Goal: Transaction & Acquisition: Purchase product/service

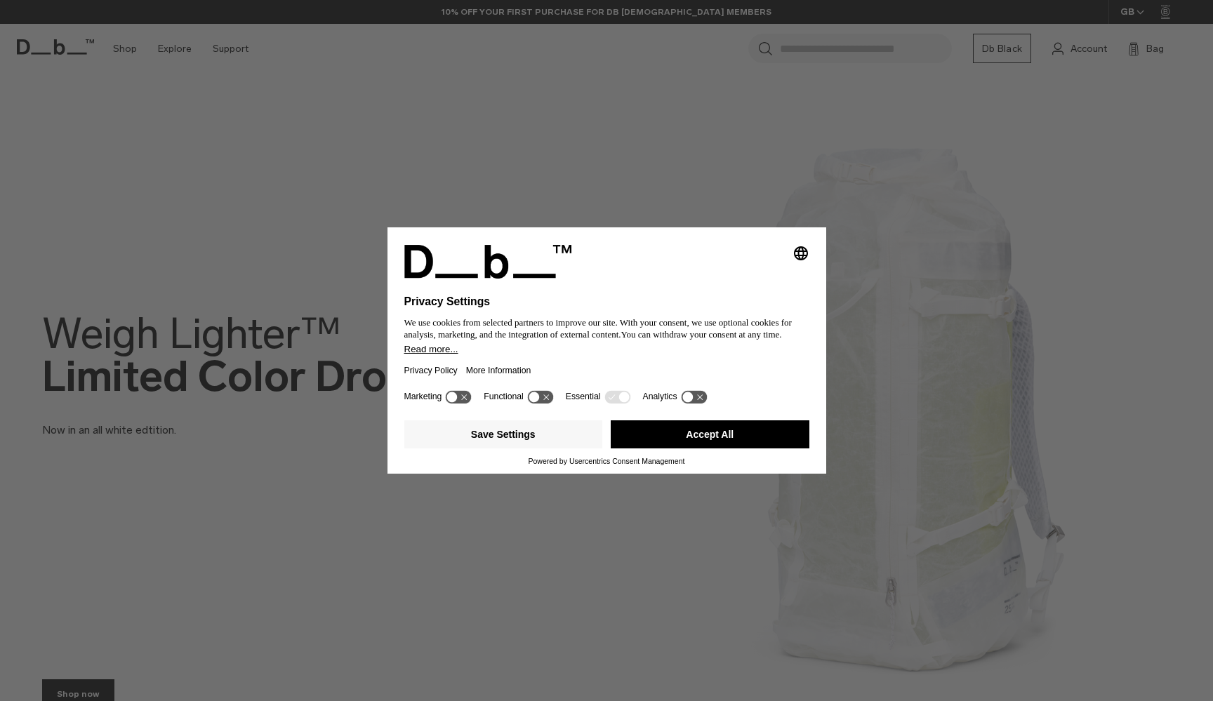
click at [644, 456] on div "Save Settings Accept All" at bounding box center [606, 436] width 405 height 42
click at [646, 448] on button "Accept All" at bounding box center [710, 434] width 199 height 28
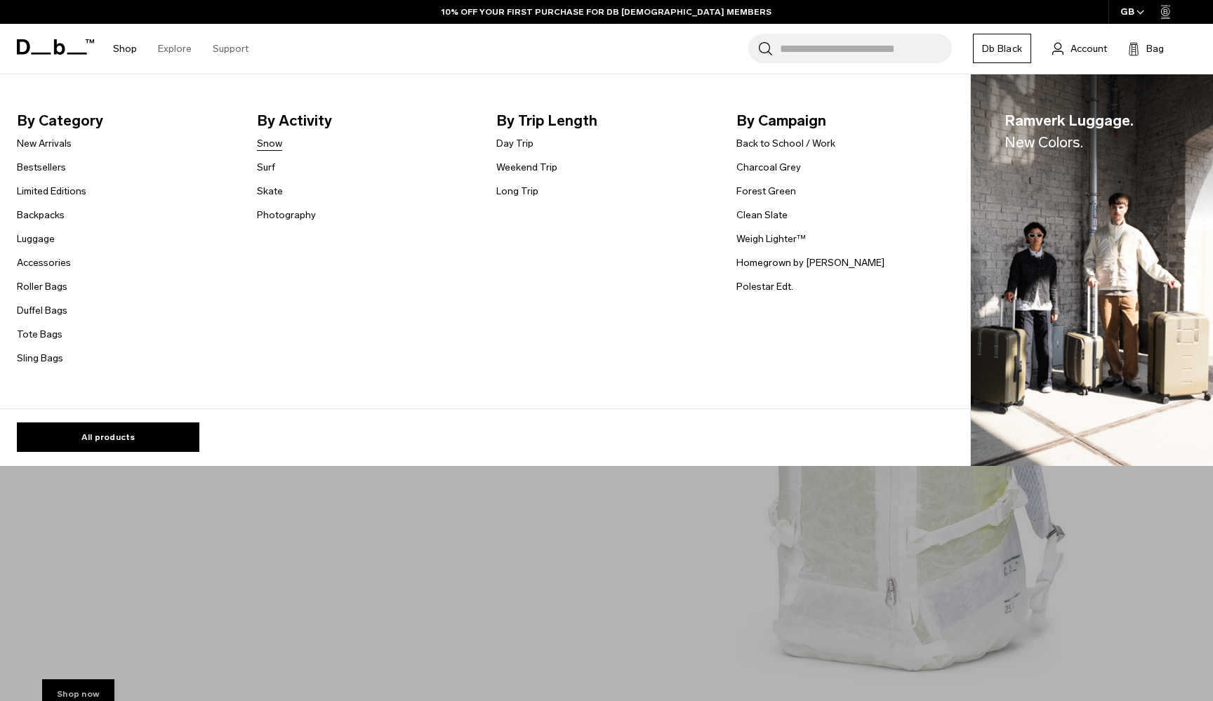
click at [273, 148] on link "Snow" at bounding box center [269, 143] width 25 height 15
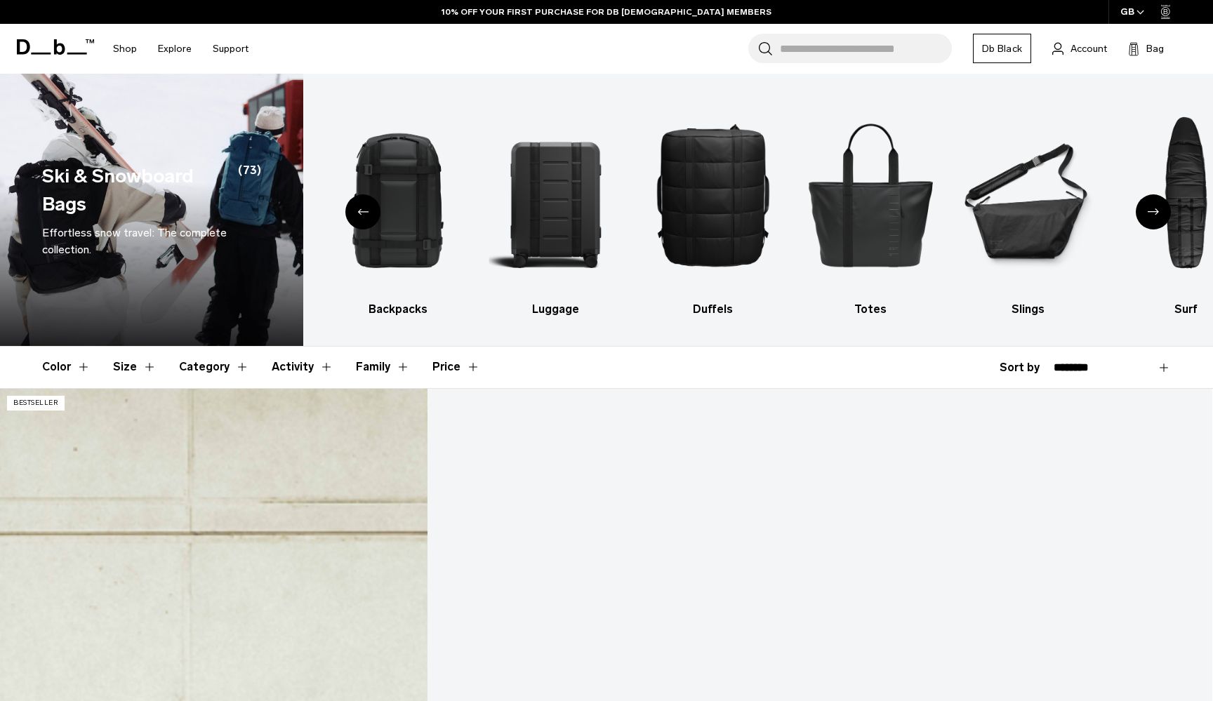
scroll to position [310, 0]
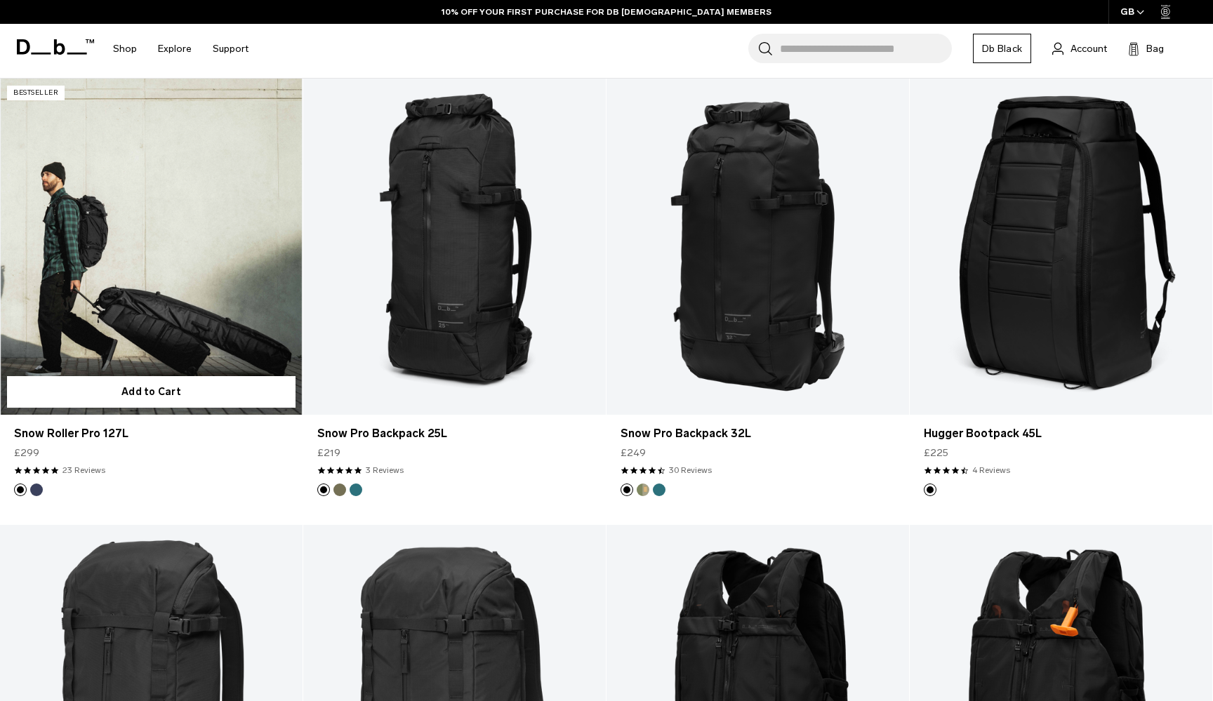
click at [138, 278] on link "Snow Roller Pro 127L" at bounding box center [151, 247] width 302 height 336
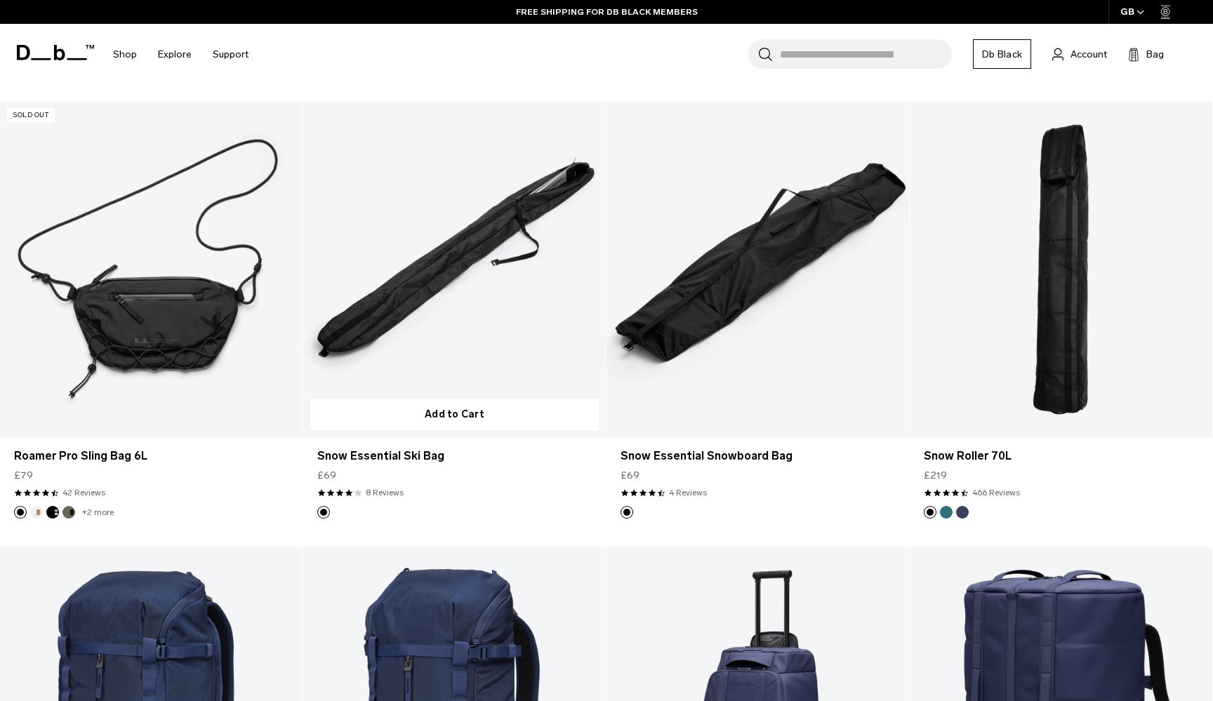
scroll to position [1624, 0]
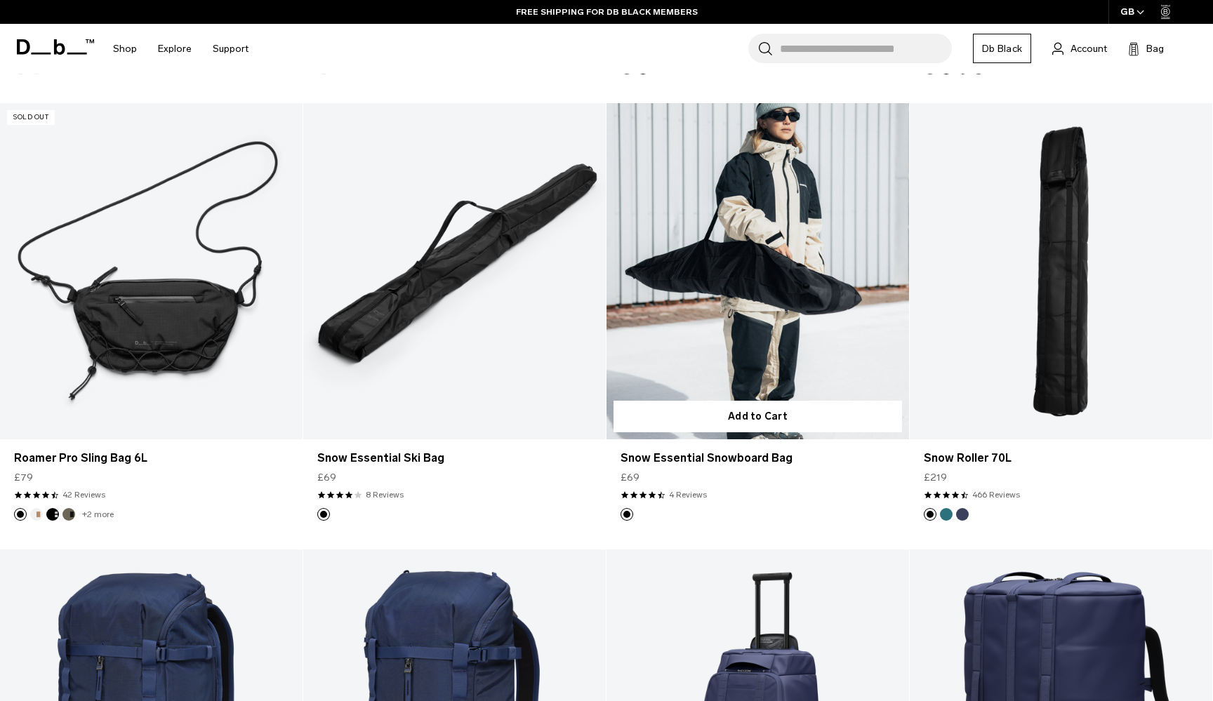
click at [712, 208] on link "Snow Essential Snowboard Bag" at bounding box center [757, 271] width 302 height 336
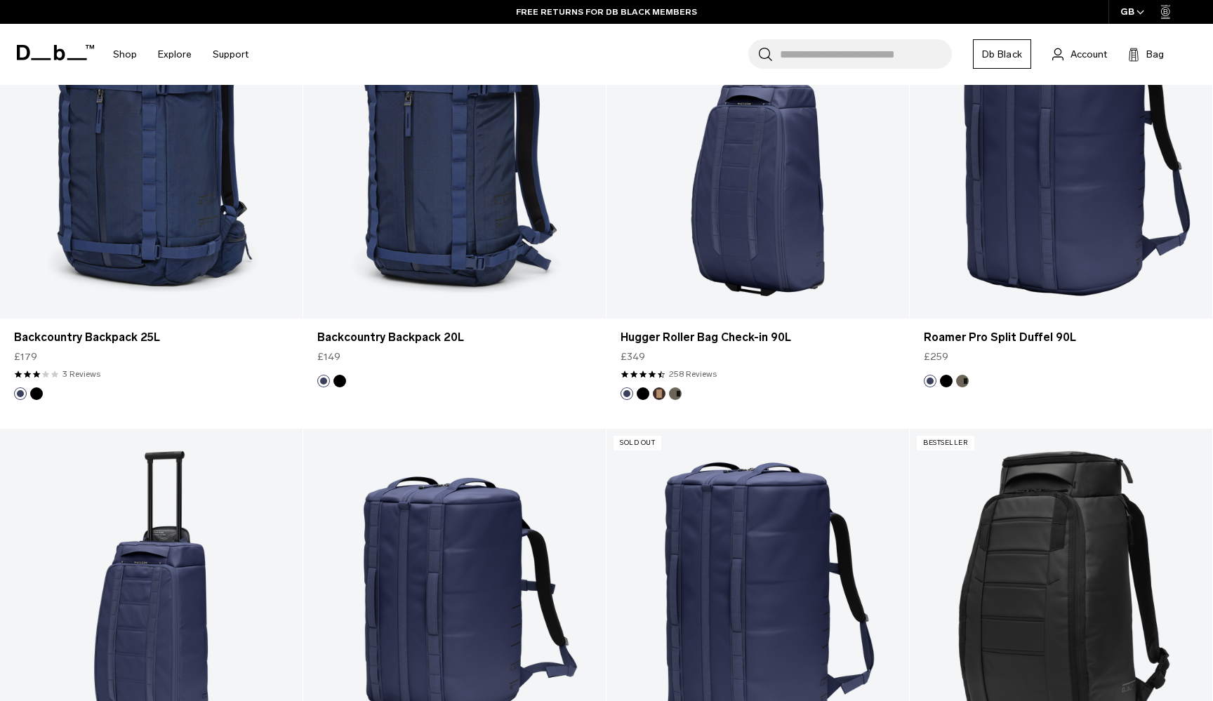
scroll to position [1063, 0]
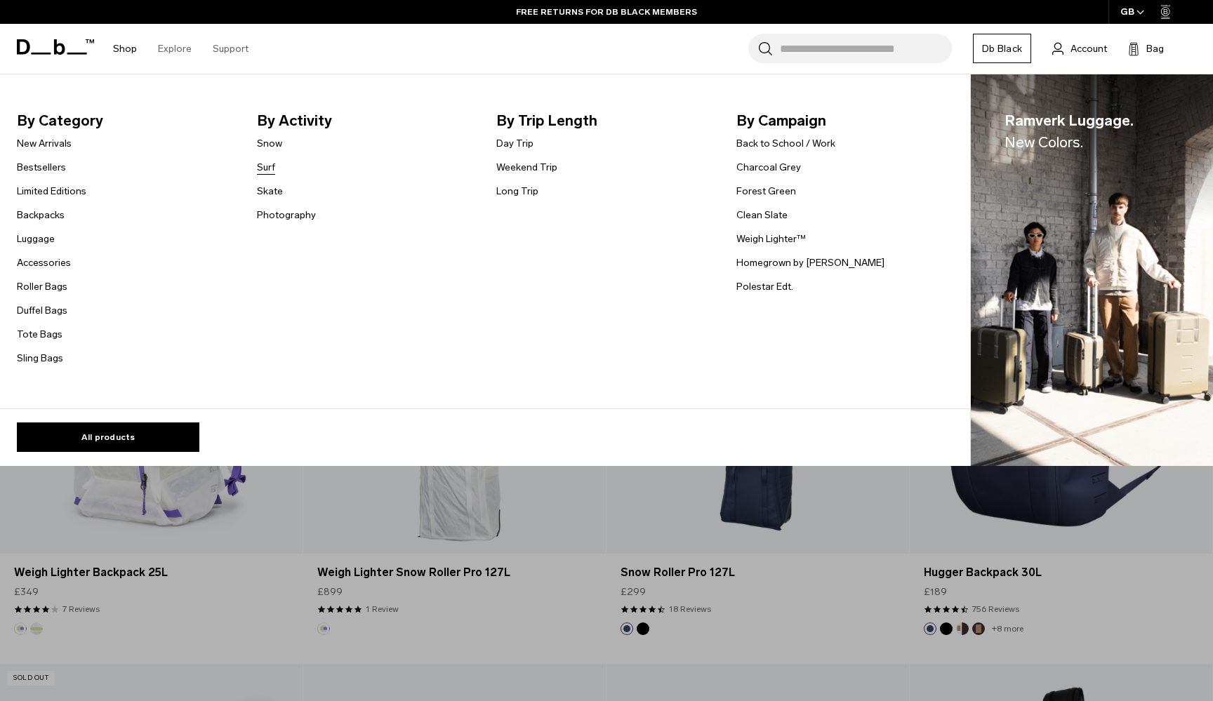
click at [263, 169] on link "Surf" at bounding box center [266, 167] width 18 height 15
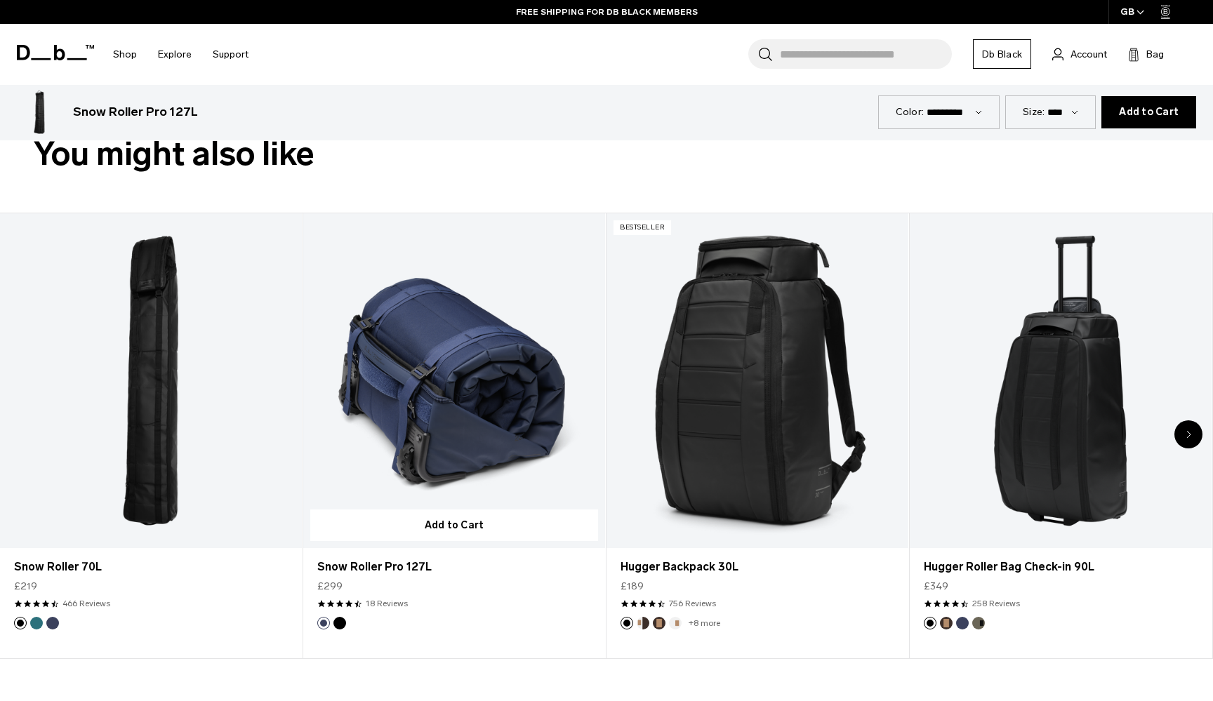
scroll to position [745, 0]
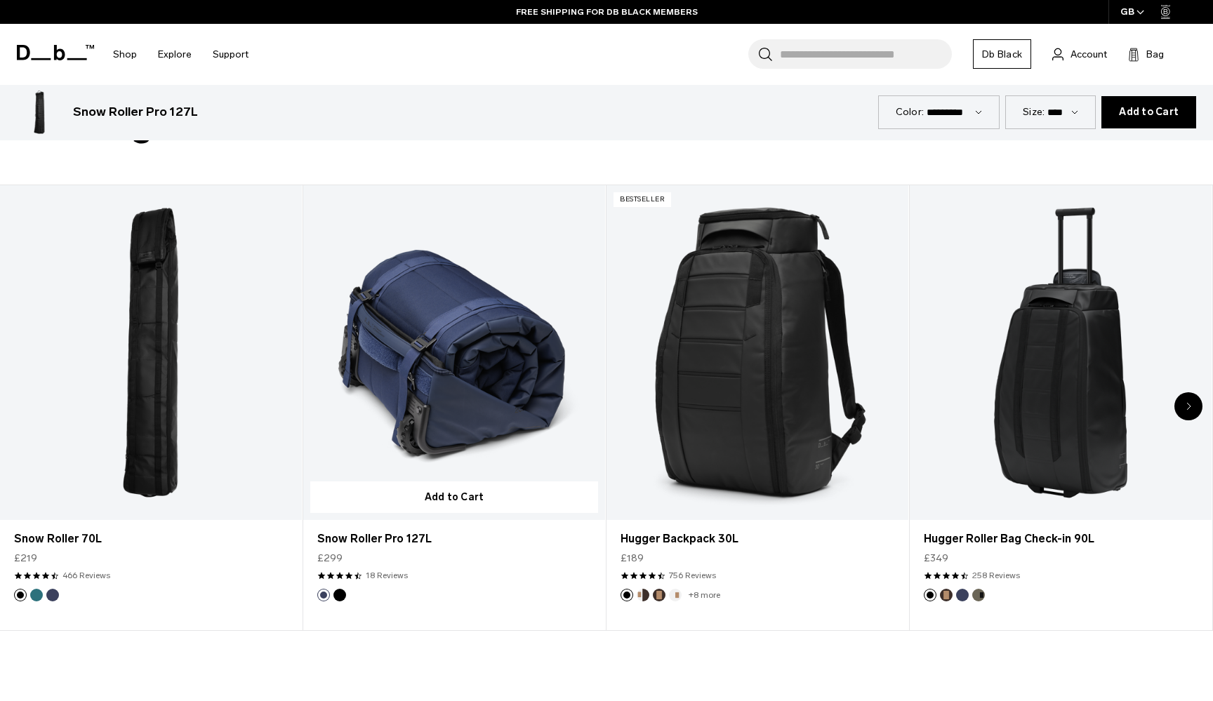
click at [392, 413] on link "Snow Roller Pro 127L" at bounding box center [454, 352] width 302 height 335
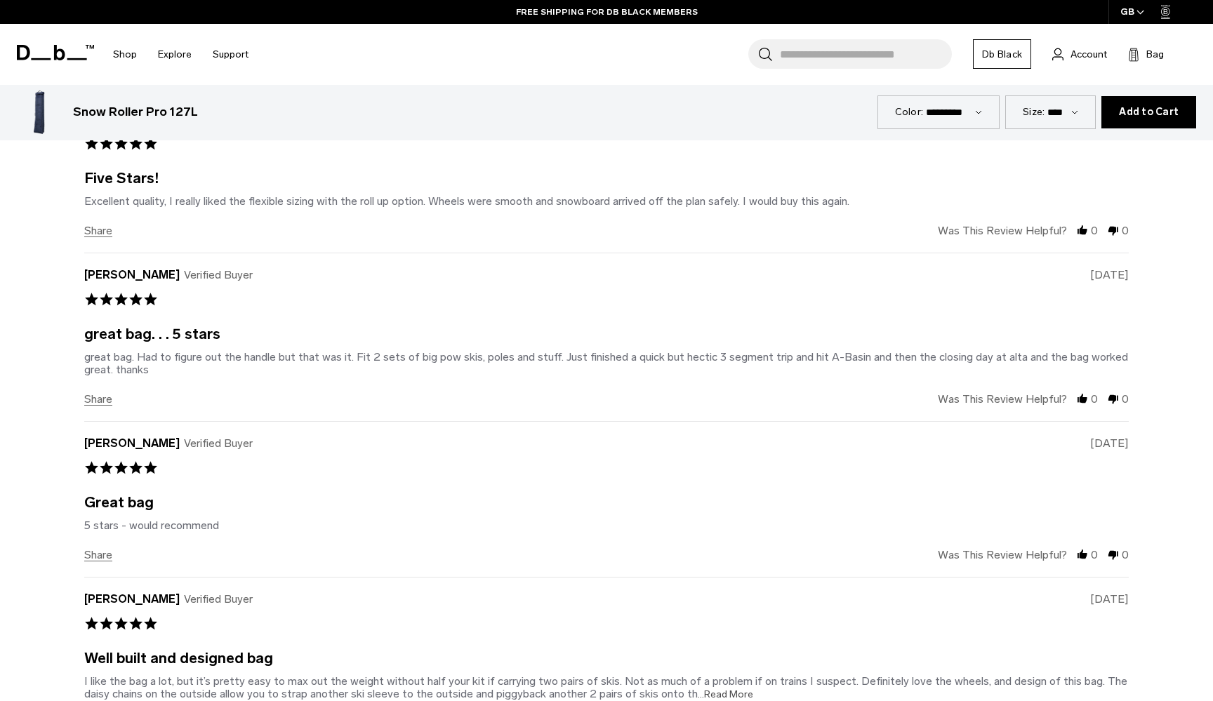
scroll to position [4660, 0]
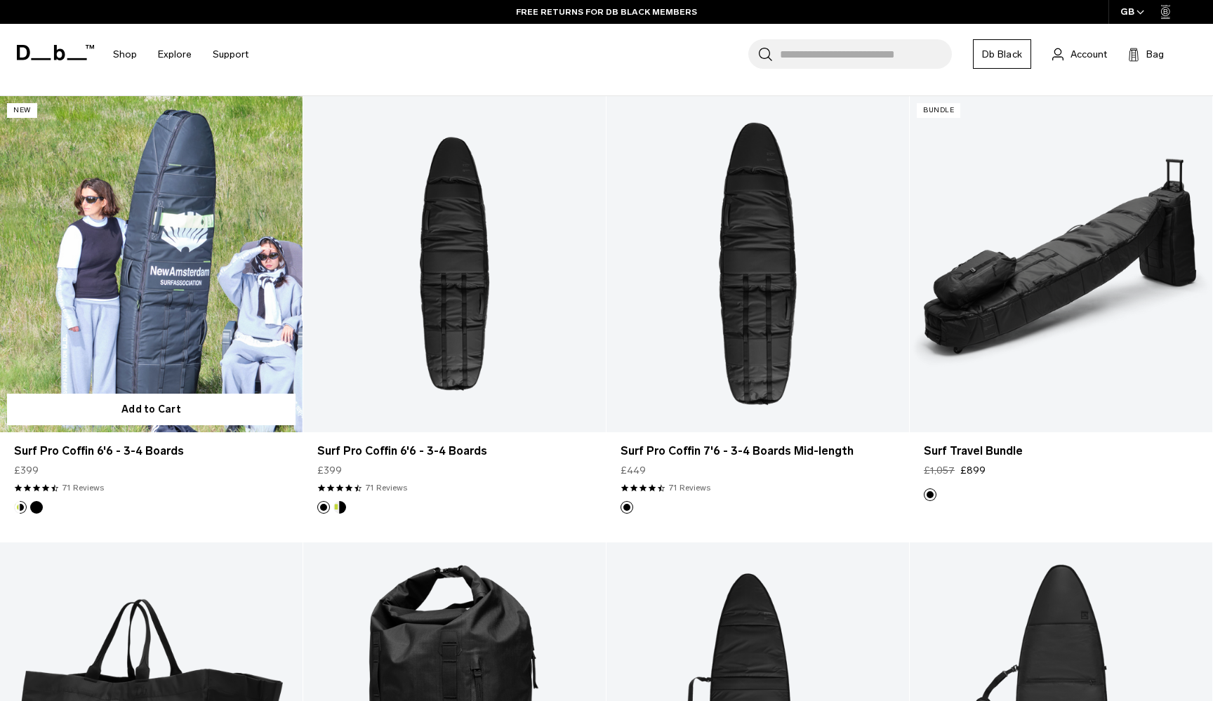
click at [194, 283] on link "Surf Pro Coffin 6'6 - 3-4 Boards" at bounding box center [151, 264] width 302 height 336
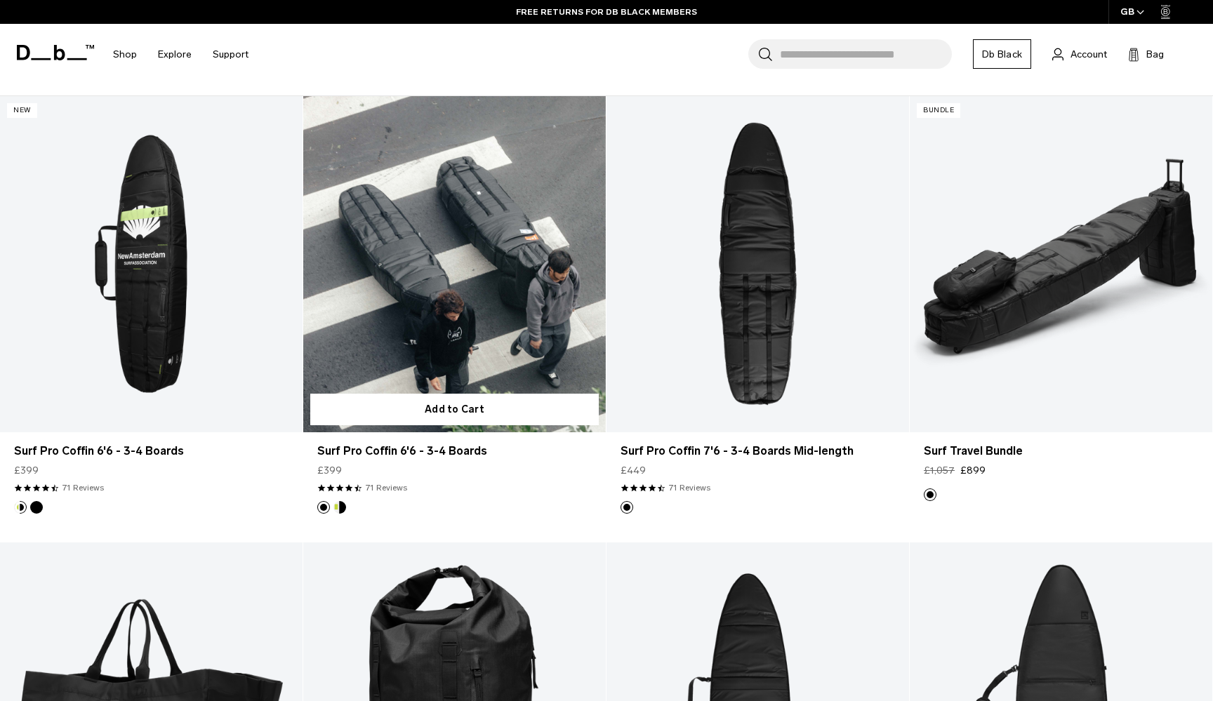
click at [446, 307] on link "Surf Pro Coffin 6'6 - 3-4 Boards" at bounding box center [454, 264] width 302 height 336
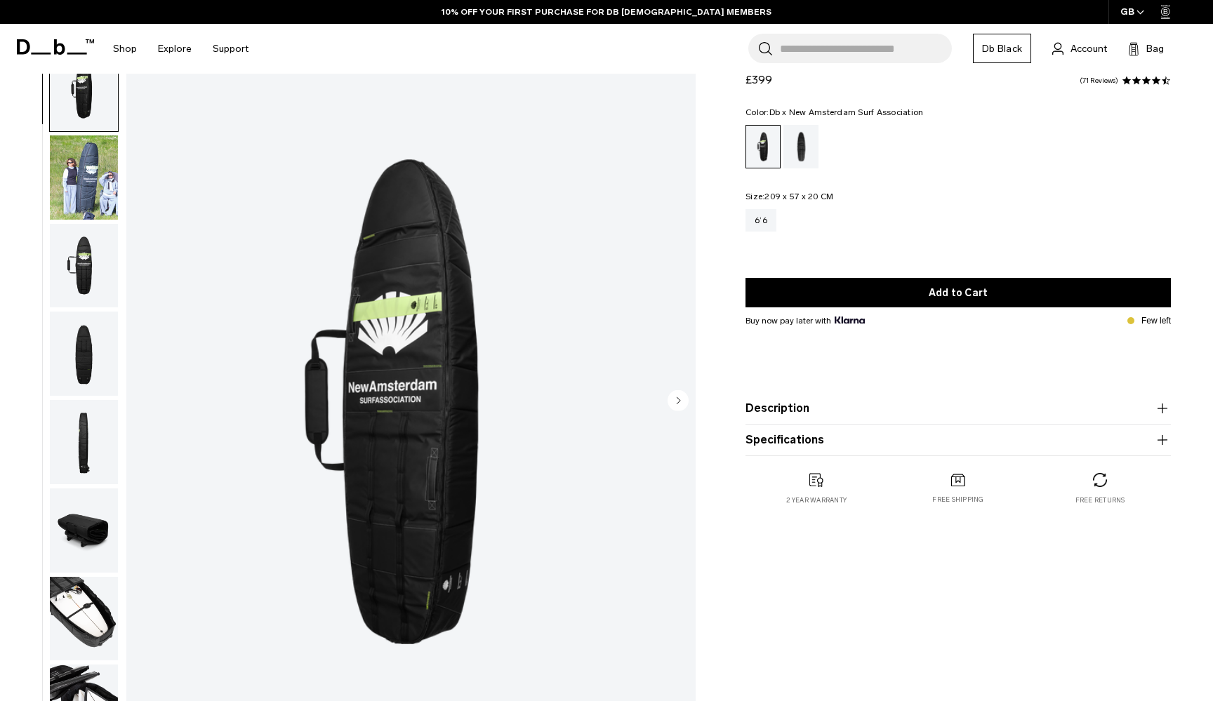
scroll to position [58, 0]
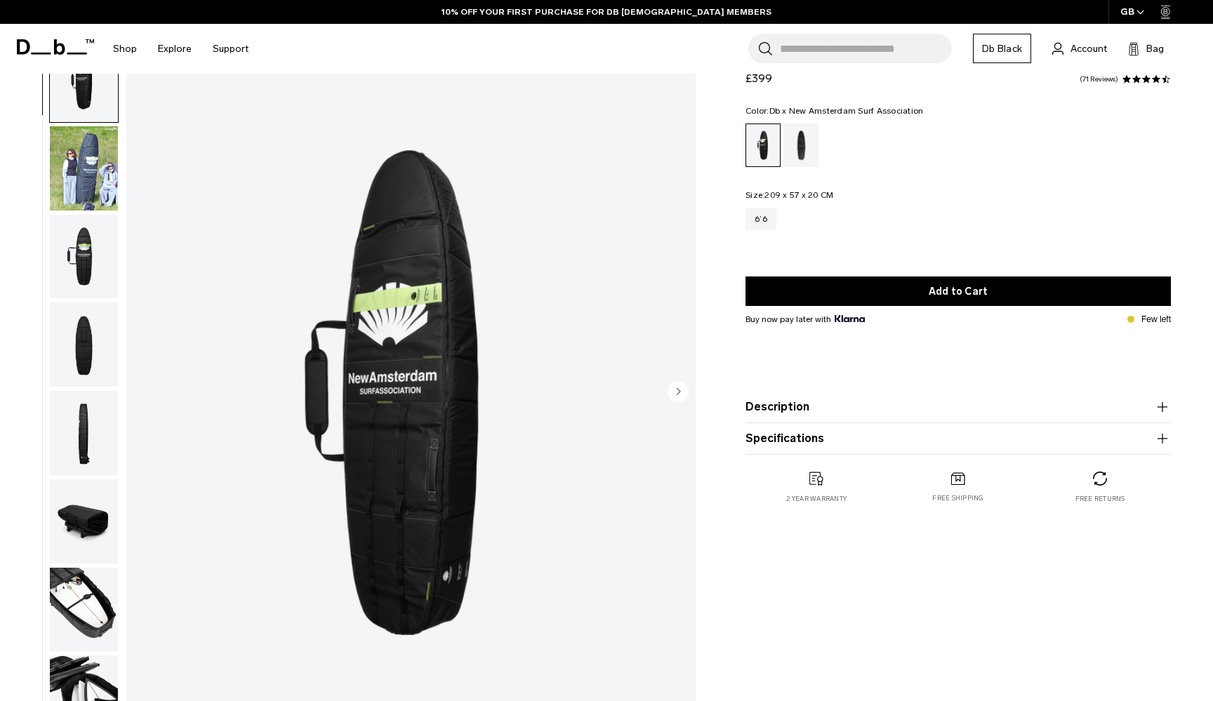
click at [676, 392] on circle "Next slide" at bounding box center [677, 390] width 21 height 21
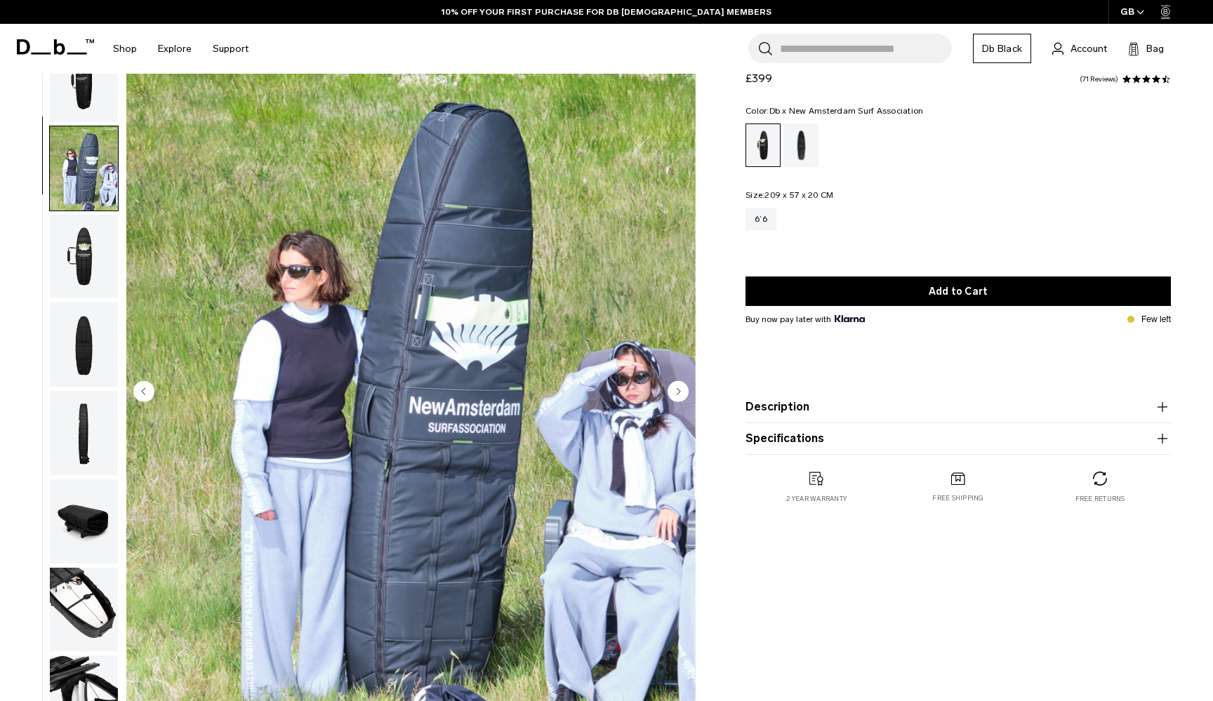
scroll to position [89, 0]
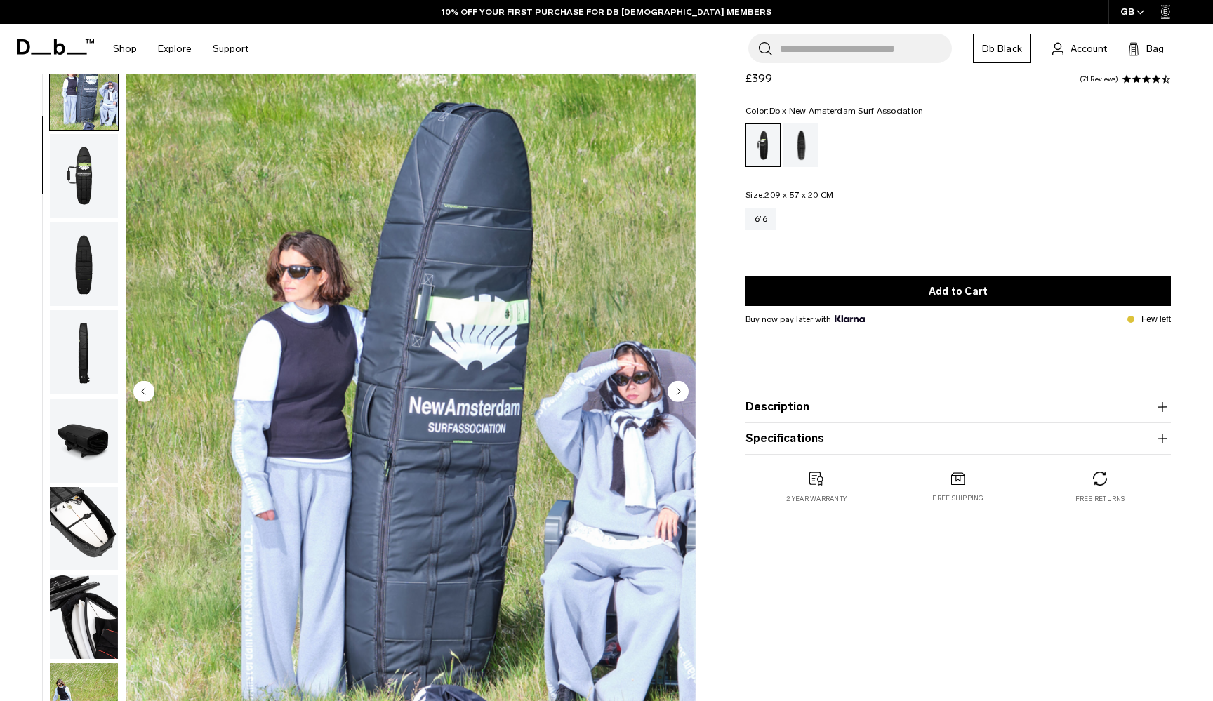
click at [676, 392] on circle "Next slide" at bounding box center [677, 390] width 21 height 21
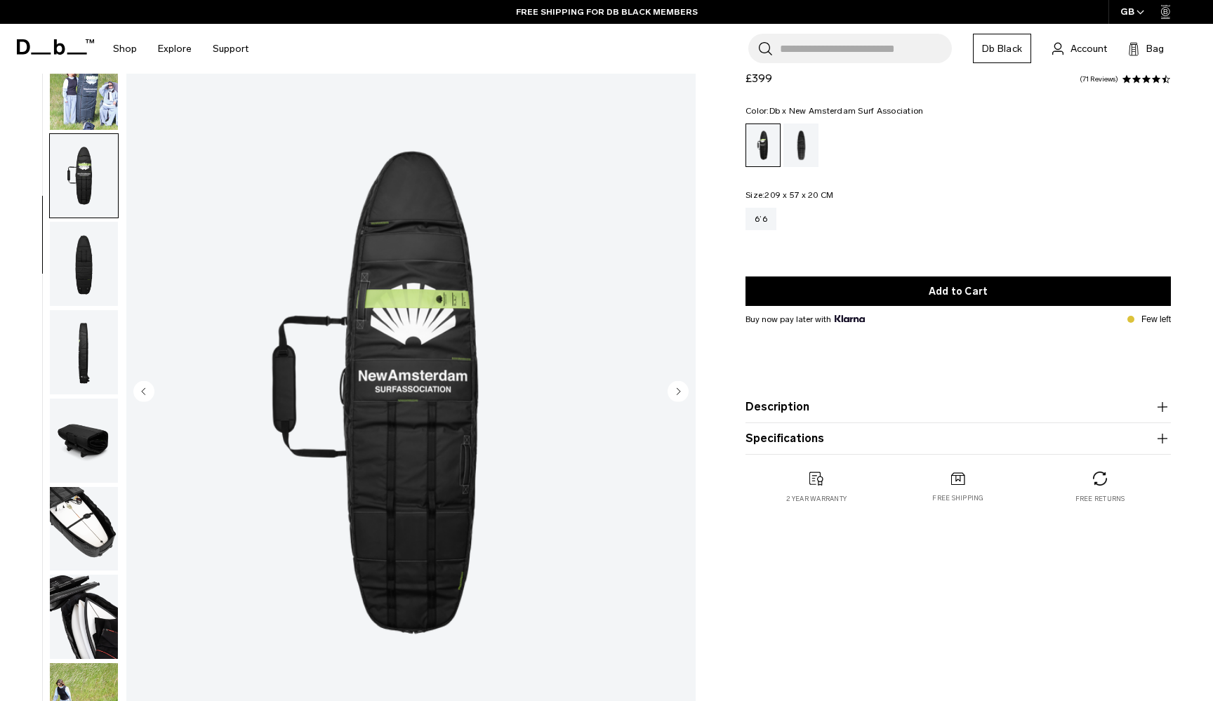
click at [676, 392] on circle "Next slide" at bounding box center [677, 390] width 21 height 21
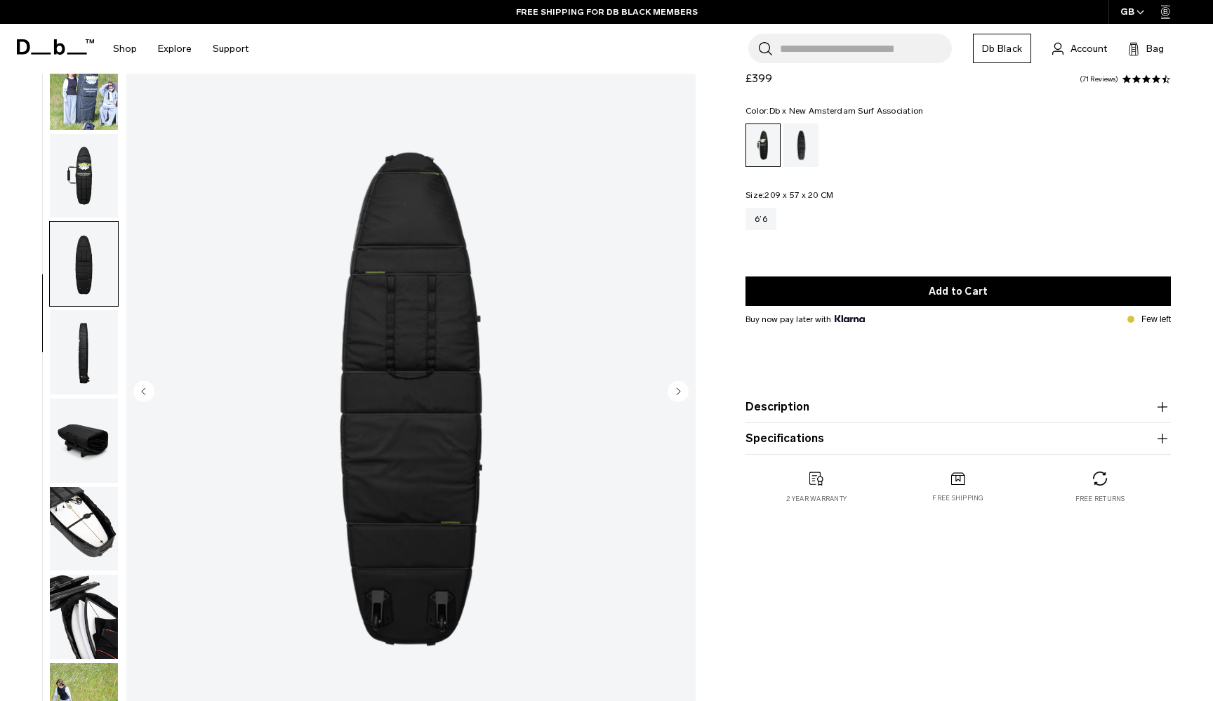
click at [676, 392] on circle "Next slide" at bounding box center [677, 390] width 21 height 21
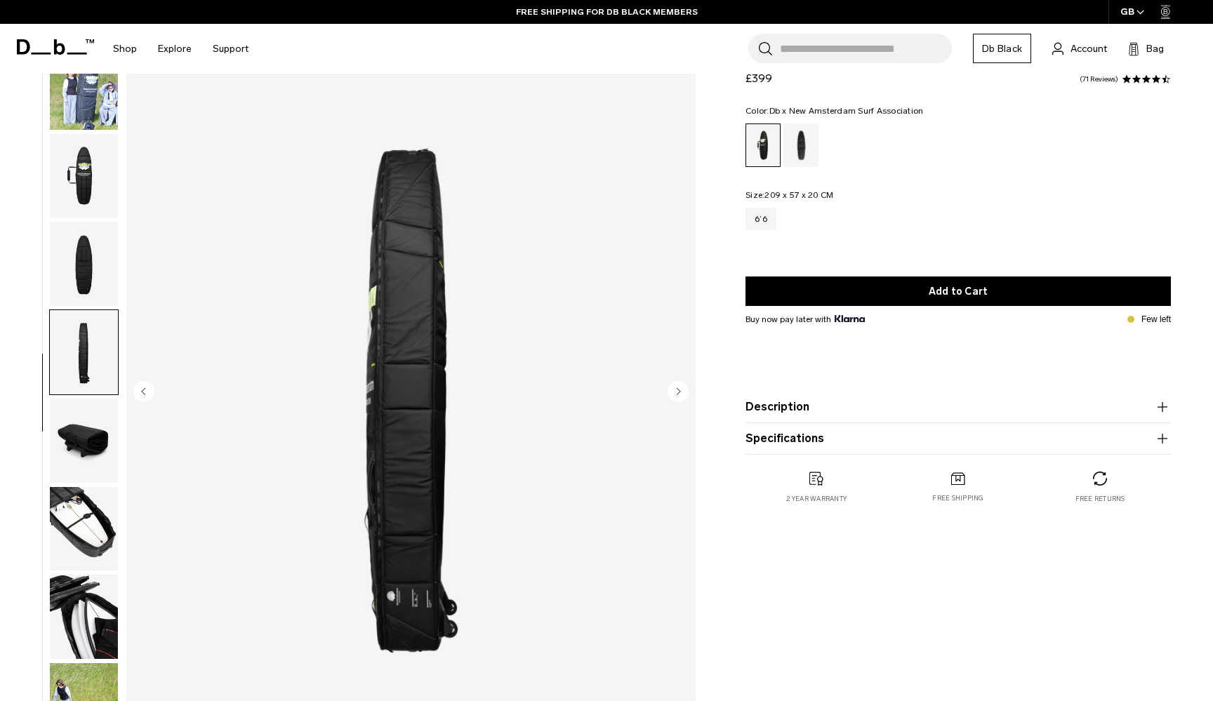
click at [676, 392] on circle "Next slide" at bounding box center [677, 390] width 21 height 21
